Goal: Task Accomplishment & Management: Use online tool/utility

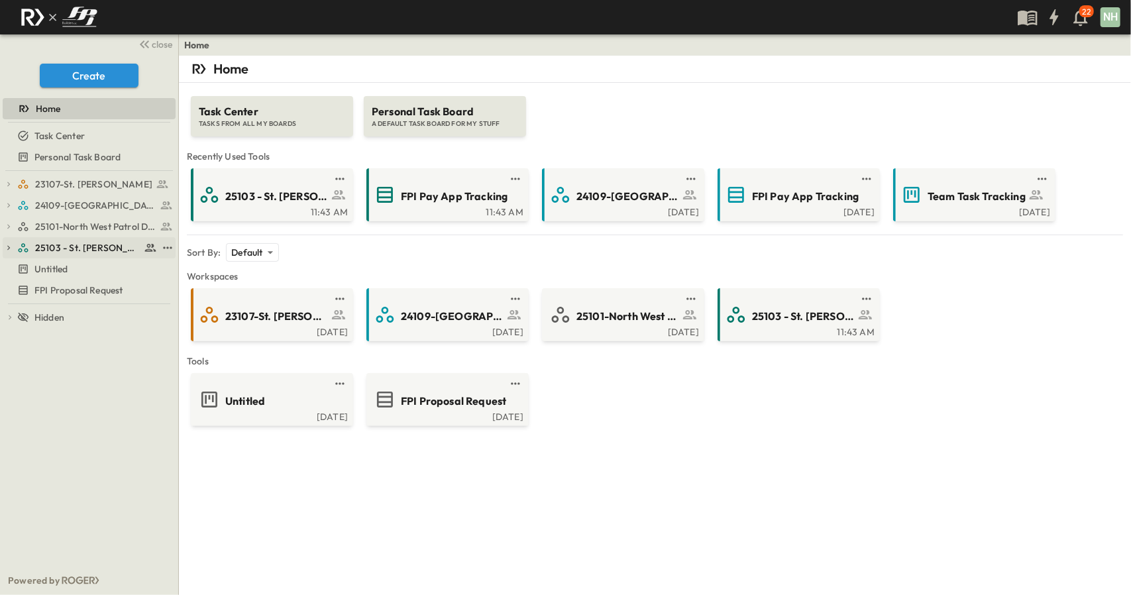
click at [91, 246] on span "25103 - St. [PERSON_NAME] Phase 2" at bounding box center [87, 247] width 105 height 13
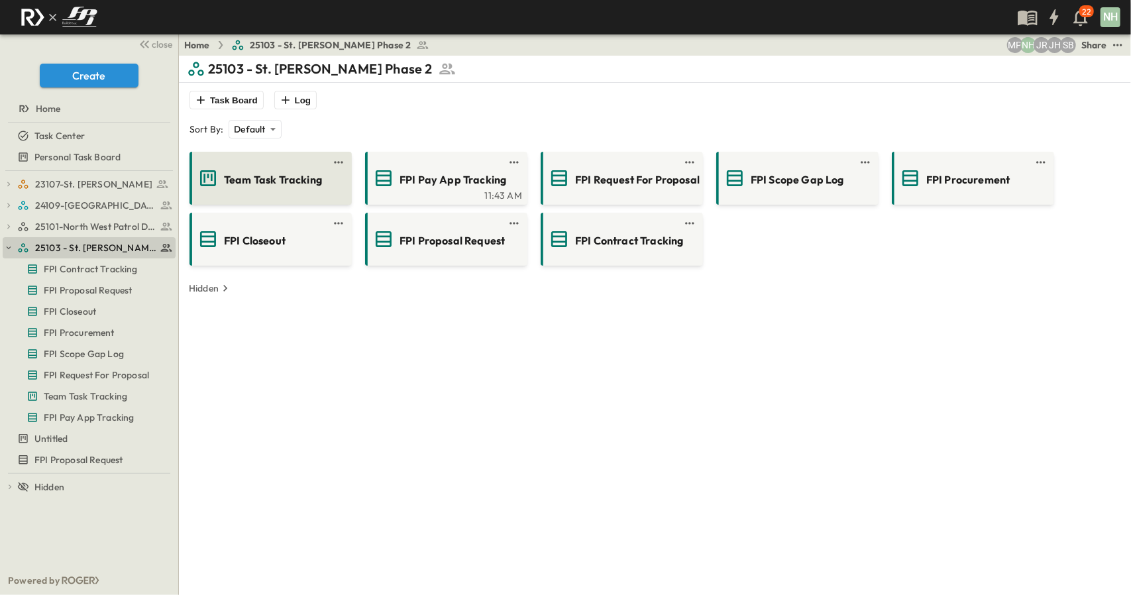
click at [274, 179] on span "Team Task Tracking" at bounding box center [273, 179] width 98 height 15
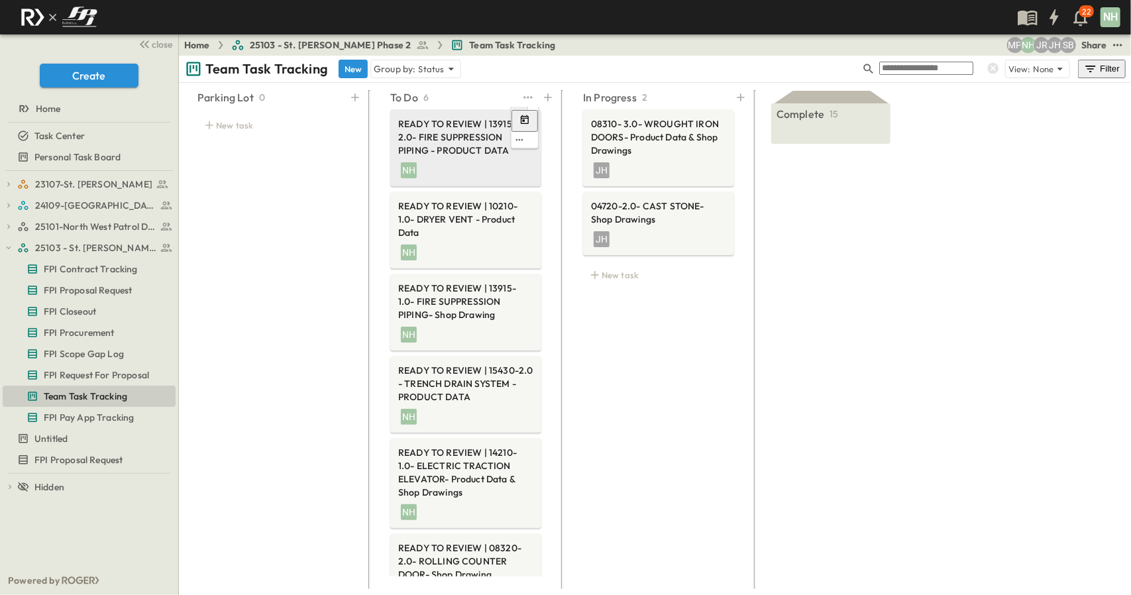
click at [444, 148] on span "READY TO REVIEW | 13915- 2.0- FIRE SUPPRESSION PIPING - PRODUCT DATA" at bounding box center [465, 137] width 135 height 40
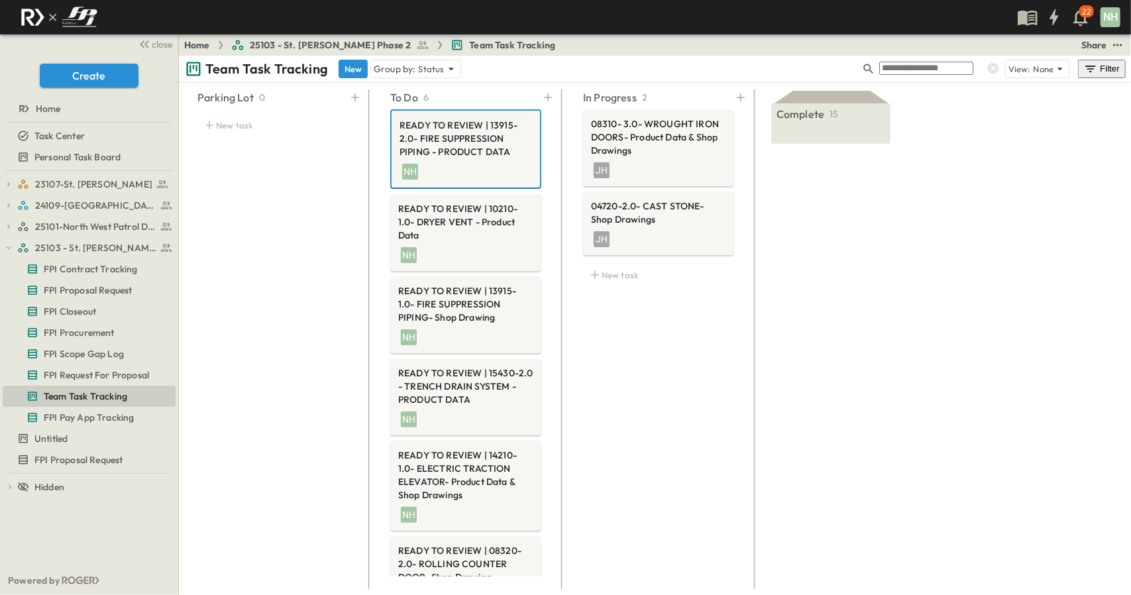
click at [755, 415] on span "Complete" at bounding box center [752, 420] width 34 height 11
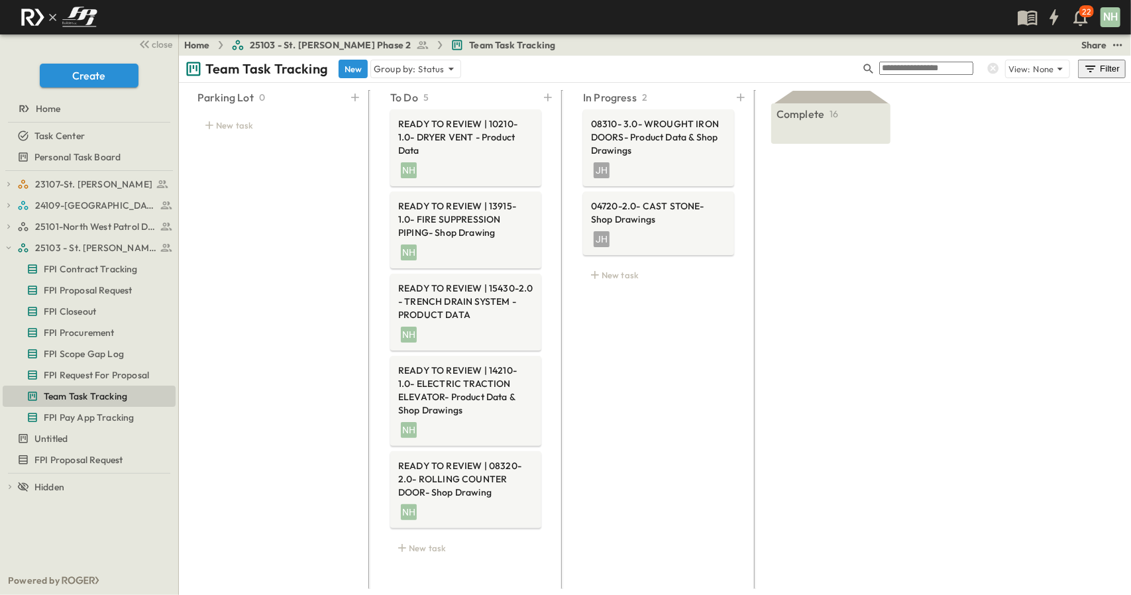
scroll to position [0, 266]
drag, startPoint x: 403, startPoint y: 334, endPoint x: 417, endPoint y: 334, distance: 14.6
click at [567, 334] on div "In Progress 2 08310- 3.0- WROUGHT IRON DOORS- Product Data & Shop Drawings JH 0…" at bounding box center [658, 334] width 183 height 499
click at [398, 152] on span "READY TO REVIEW | 10210- 1.0- DRYER VENT - Product Data" at bounding box center [465, 137] width 135 height 40
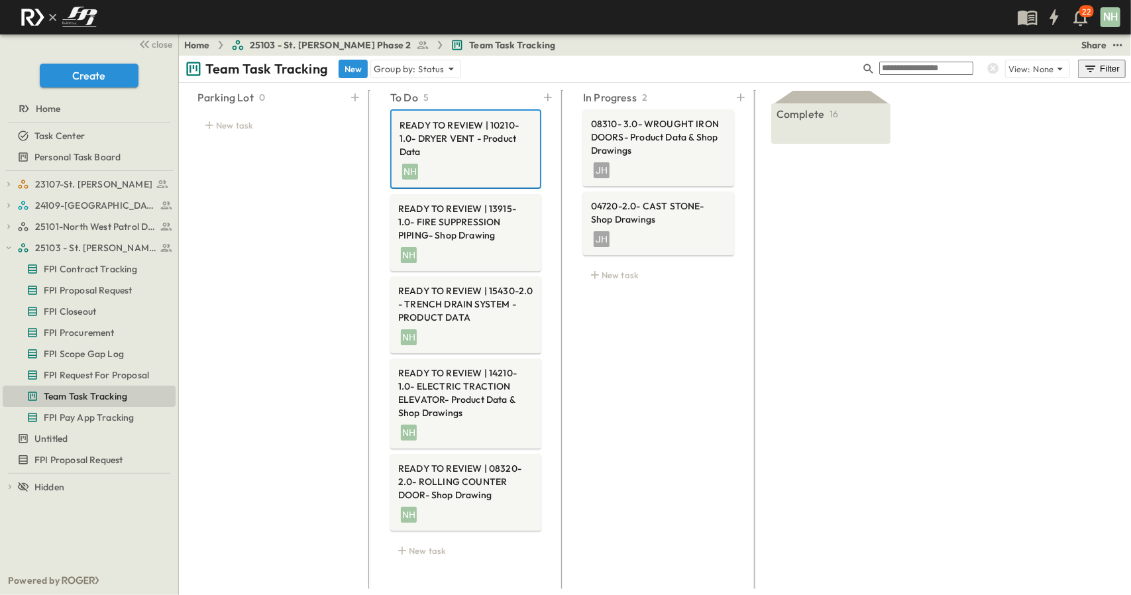
click at [743, 415] on span "Complete" at bounding box center [752, 420] width 34 height 11
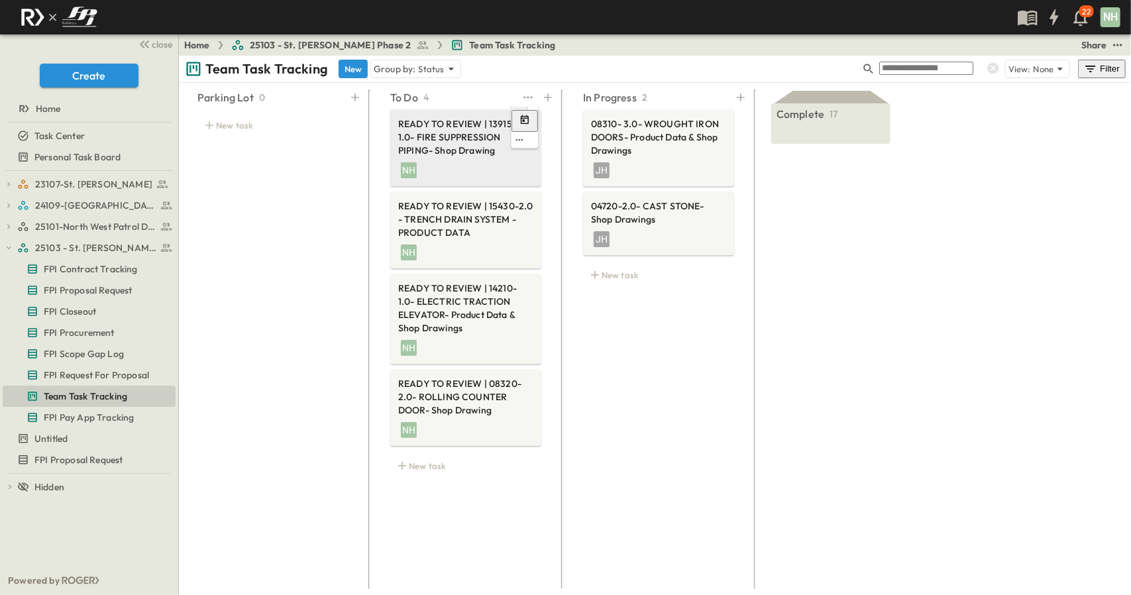
click at [398, 157] on div "READY TO REVIEW | 13915- 1.0- FIRE SUPPRESSION PIPING- Shop Drawing" at bounding box center [465, 138] width 135 height 42
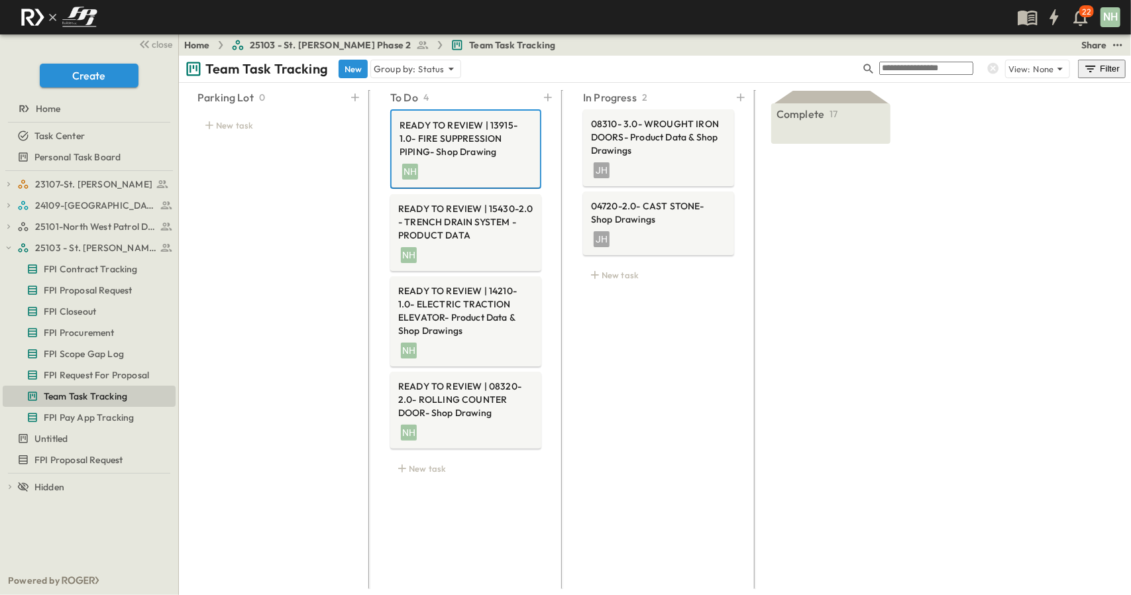
click at [747, 415] on span "Complete" at bounding box center [752, 420] width 34 height 11
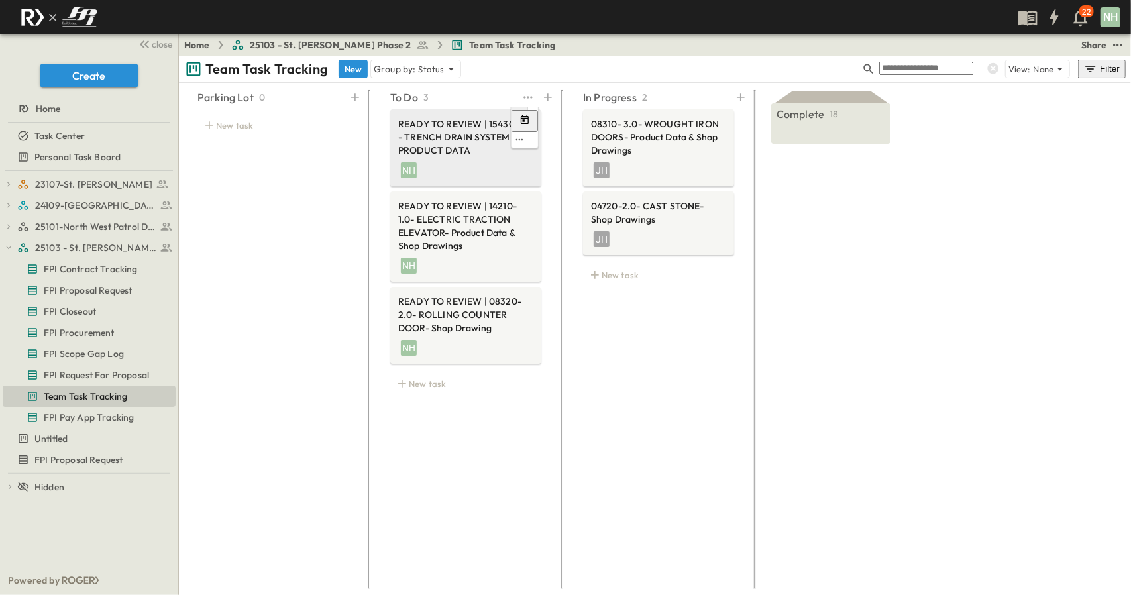
click at [398, 149] on span "READY TO REVIEW | 15430-2.0 - TRENCH DRAIN SYSTEM - PRODUCT DATA" at bounding box center [465, 137] width 135 height 40
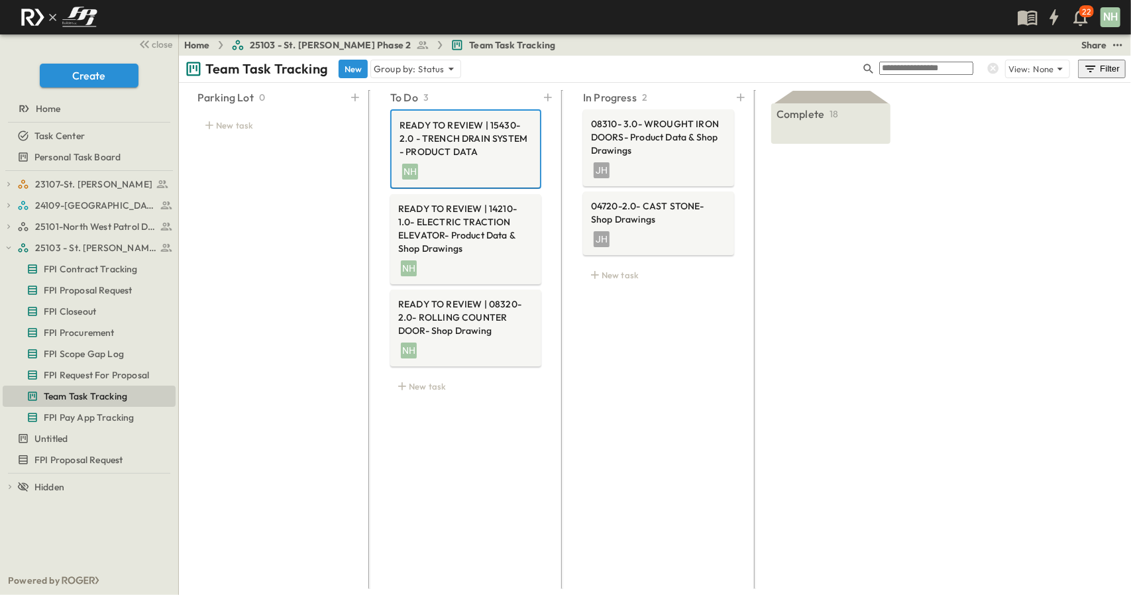
click at [748, 415] on span "Complete" at bounding box center [752, 420] width 34 height 11
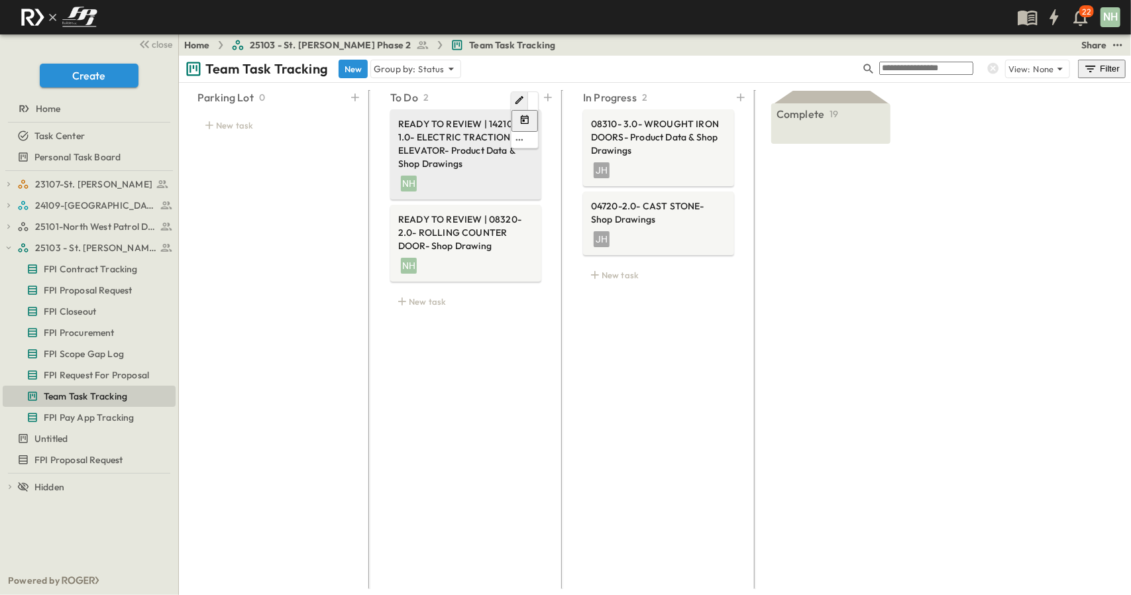
click at [398, 176] on div "NH" at bounding box center [465, 182] width 135 height 19
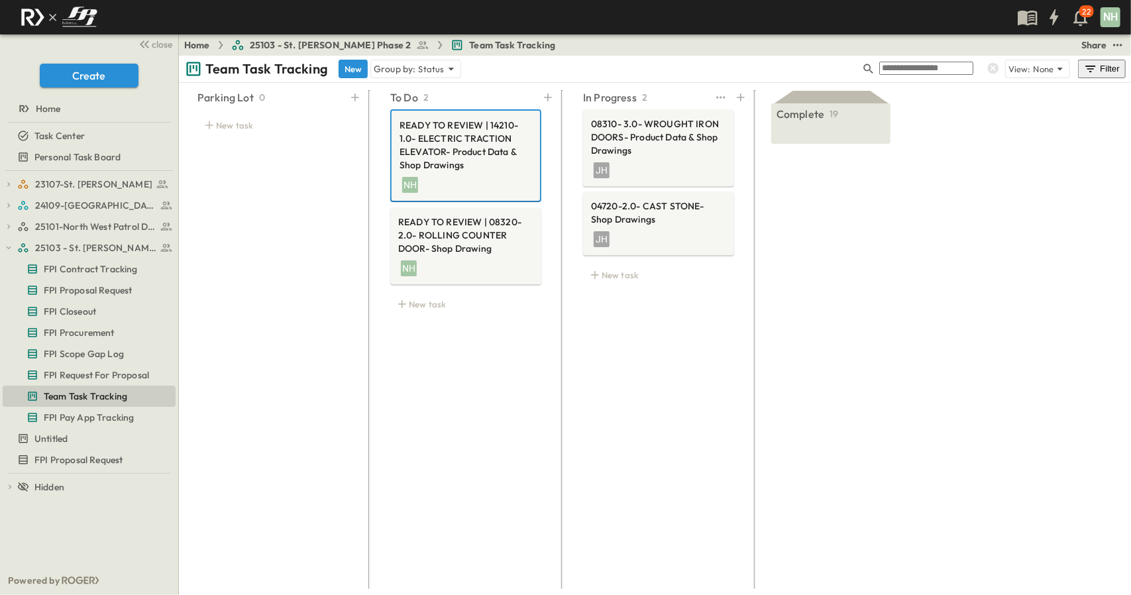
click at [567, 353] on div "In Progress 2 08310- 3.0- WROUGHT IRON DOORS- Product Data & Shop Drawings JH 0…" at bounding box center [658, 334] width 183 height 499
drag, startPoint x: 332, startPoint y: 465, endPoint x: 354, endPoint y: 465, distance: 21.2
click at [567, 465] on div "In Progress 2 08310- 3.0- WROUGHT IRON DOORS- Product Data & Shop Drawings JH 0…" at bounding box center [658, 334] width 183 height 499
click at [374, 396] on div "To Do 2 READY TO REVIEW | 14210- 1.0- ELECTRIC TRACTION ELEVATOR- Product Data …" at bounding box center [465, 334] width 183 height 499
click at [95, 187] on span "23107-St. [PERSON_NAME]" at bounding box center [87, 183] width 105 height 13
